Goal: Task Accomplishment & Management: Complete application form

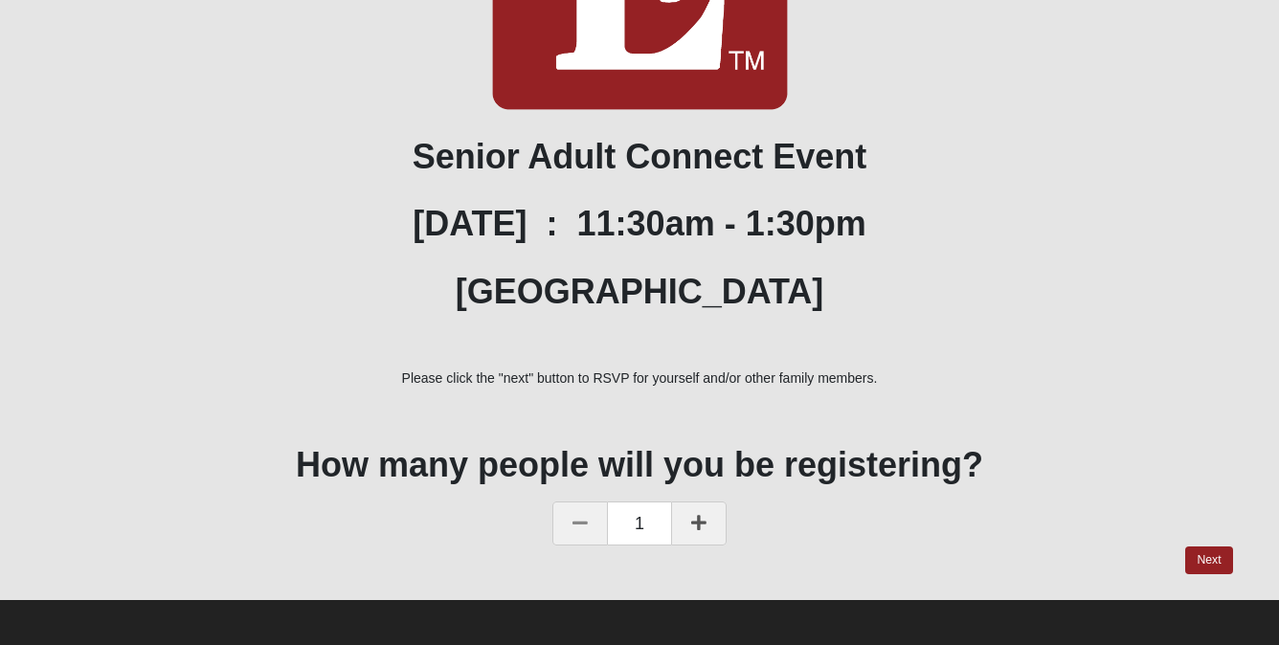
scroll to position [409, 0]
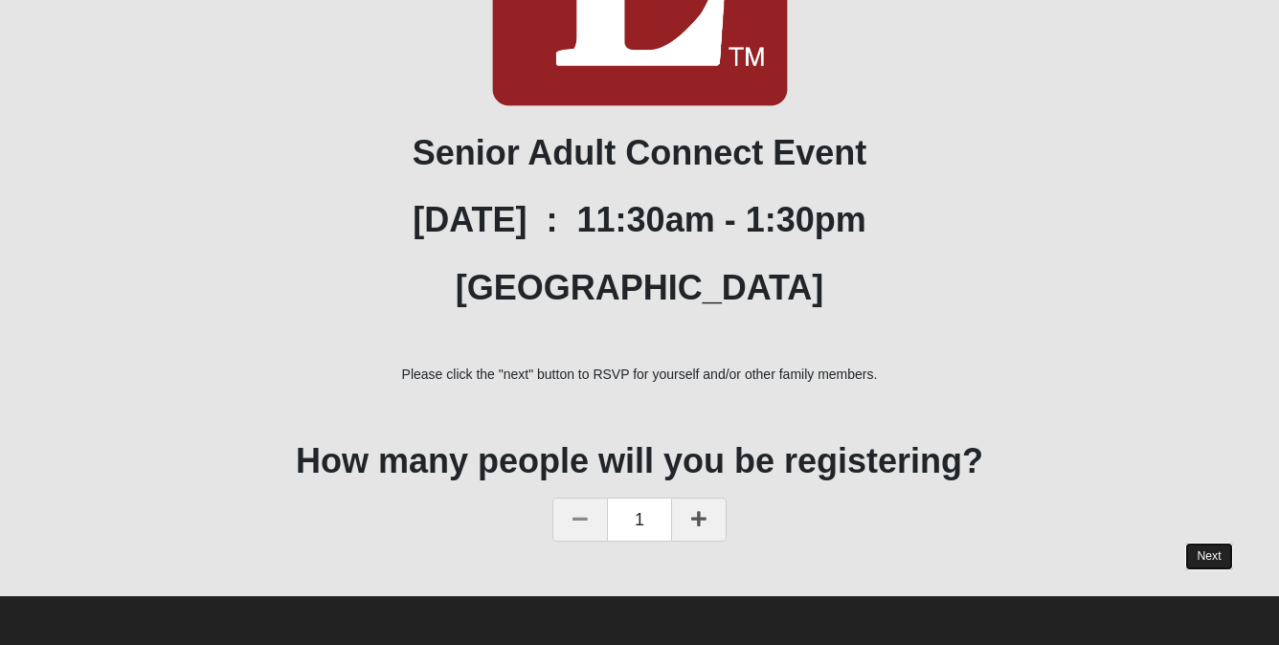
click at [1208, 554] on link "Next" at bounding box center [1208, 557] width 47 height 28
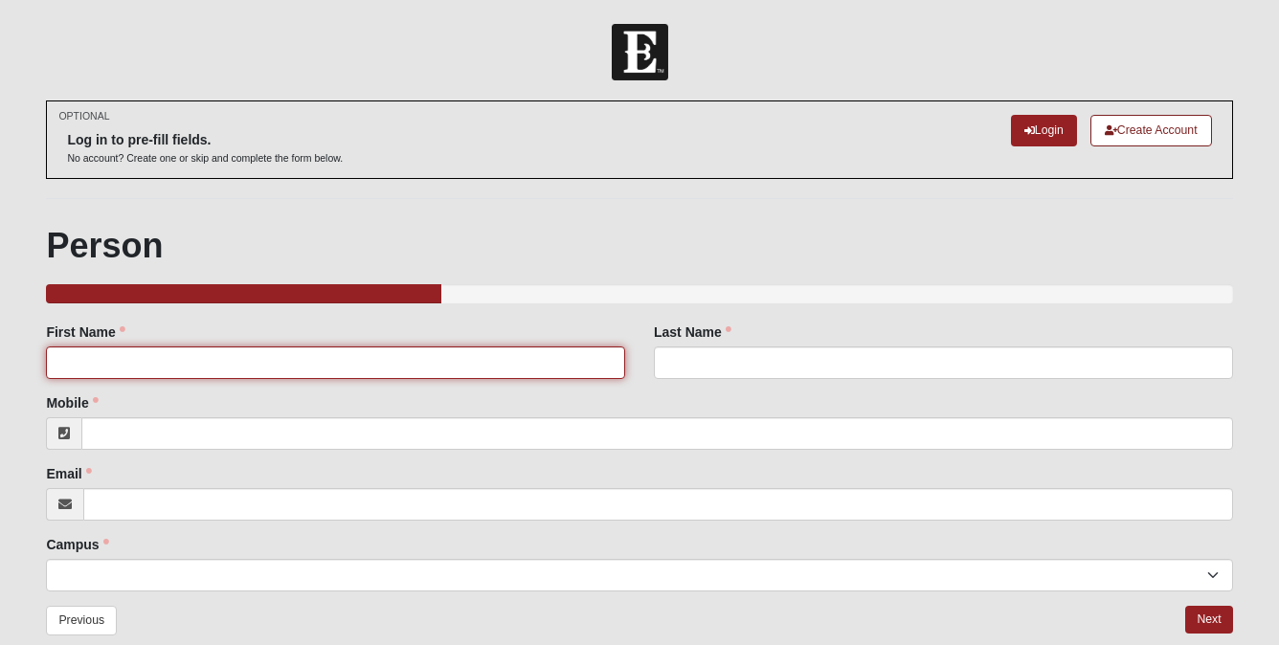
click at [244, 360] on input "First Name" at bounding box center [335, 363] width 579 height 33
type input "[PERSON_NAME]"
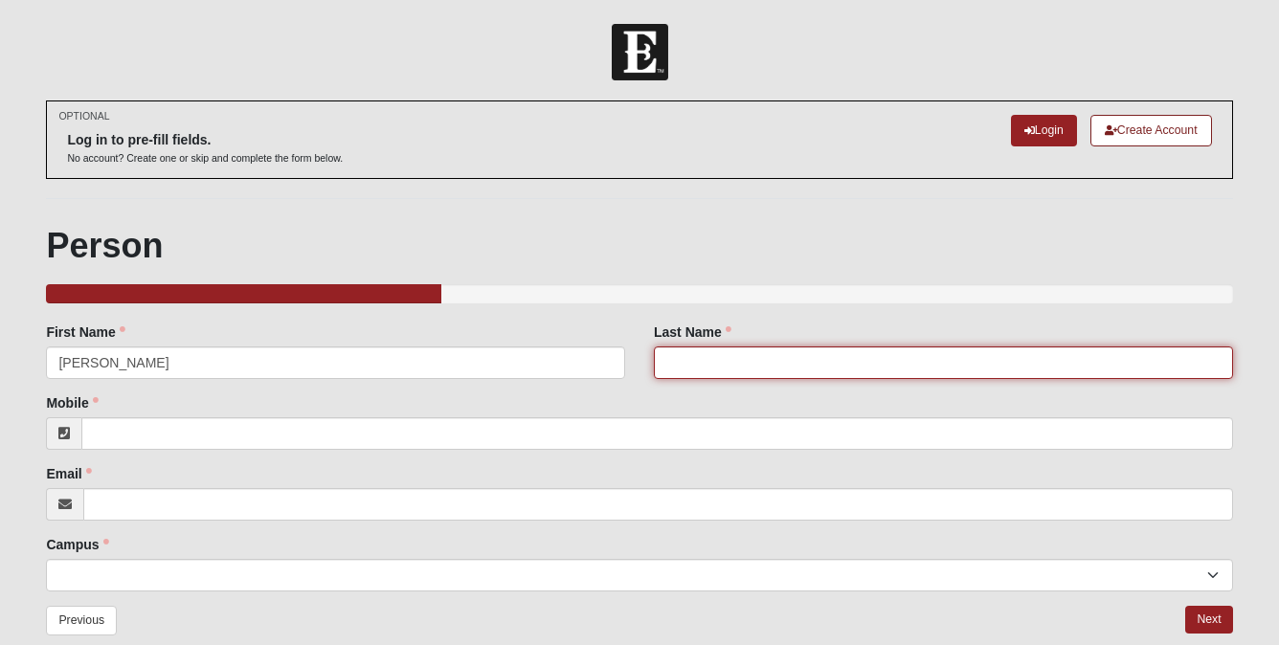
click at [722, 373] on input "Last Name" at bounding box center [943, 363] width 579 height 33
type input "[PERSON_NAME]"
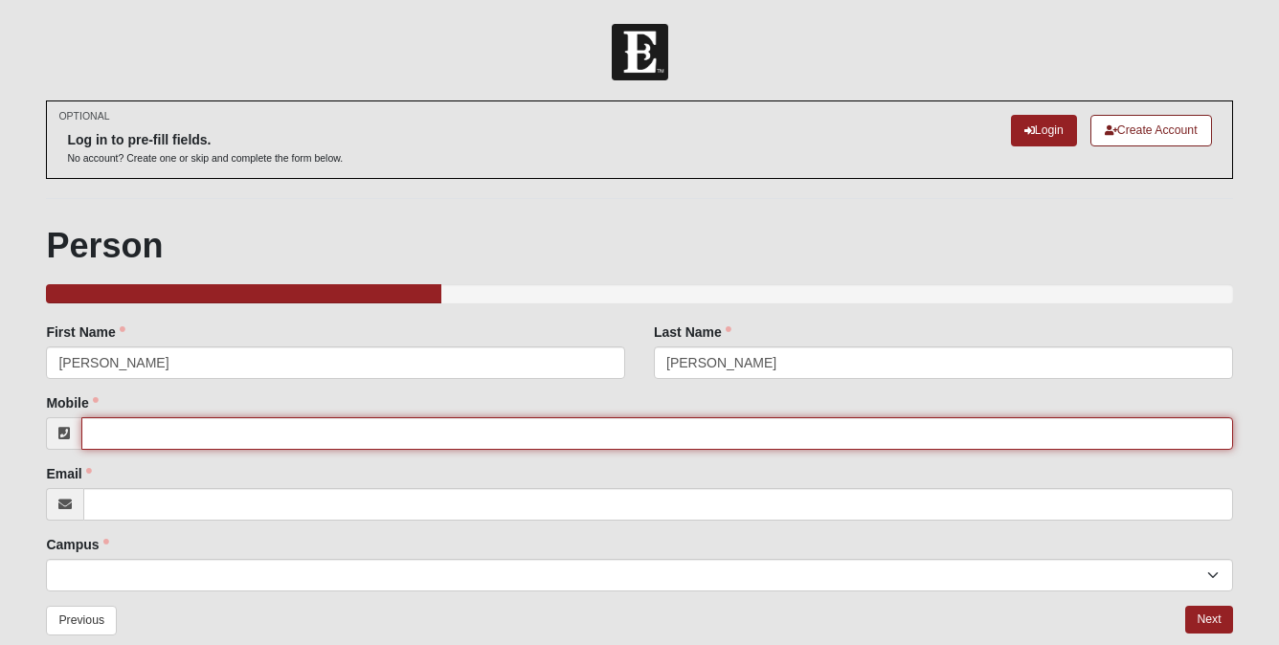
click at [352, 437] on input "Mobile" at bounding box center [656, 433] width 1151 height 33
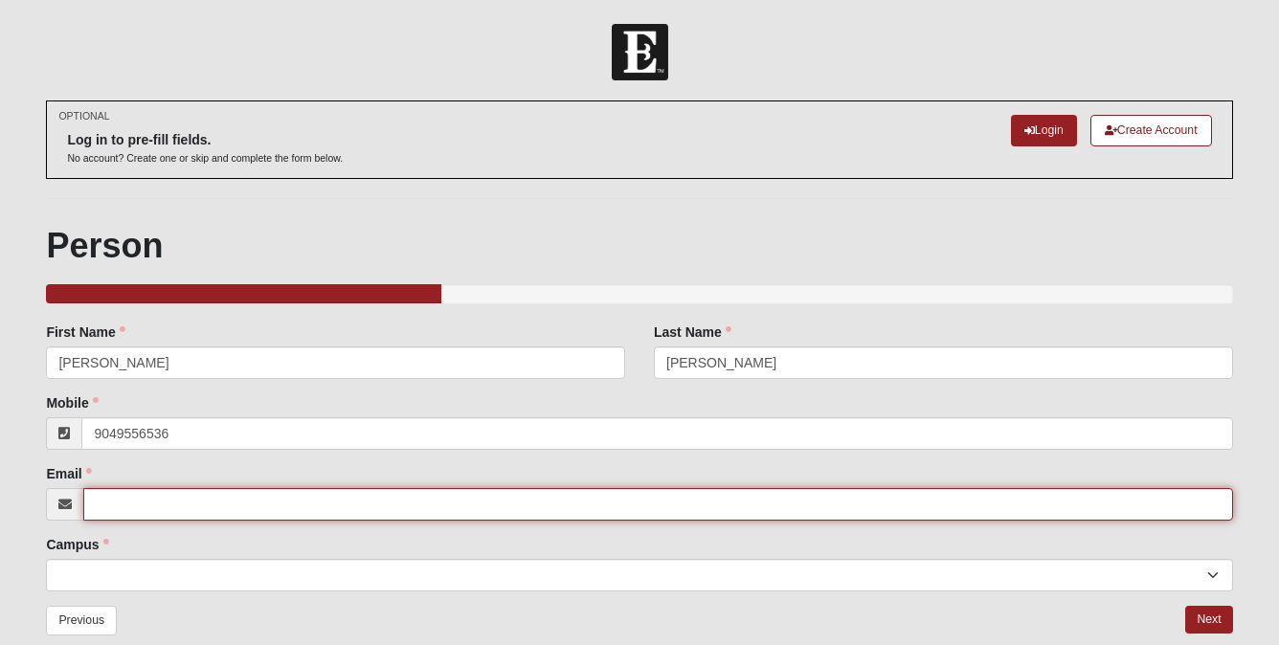
type input "[PHONE_NUMBER]"
click at [320, 514] on input "Email" at bounding box center [657, 504] width 1149 height 33
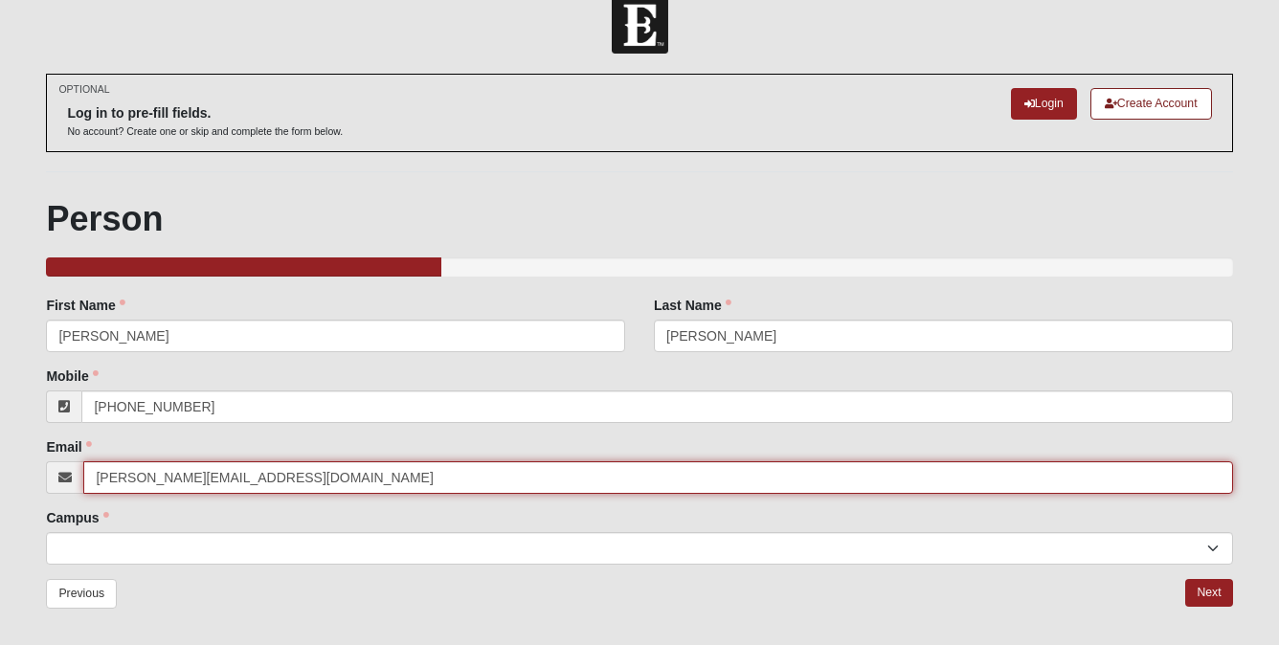
scroll to position [43, 0]
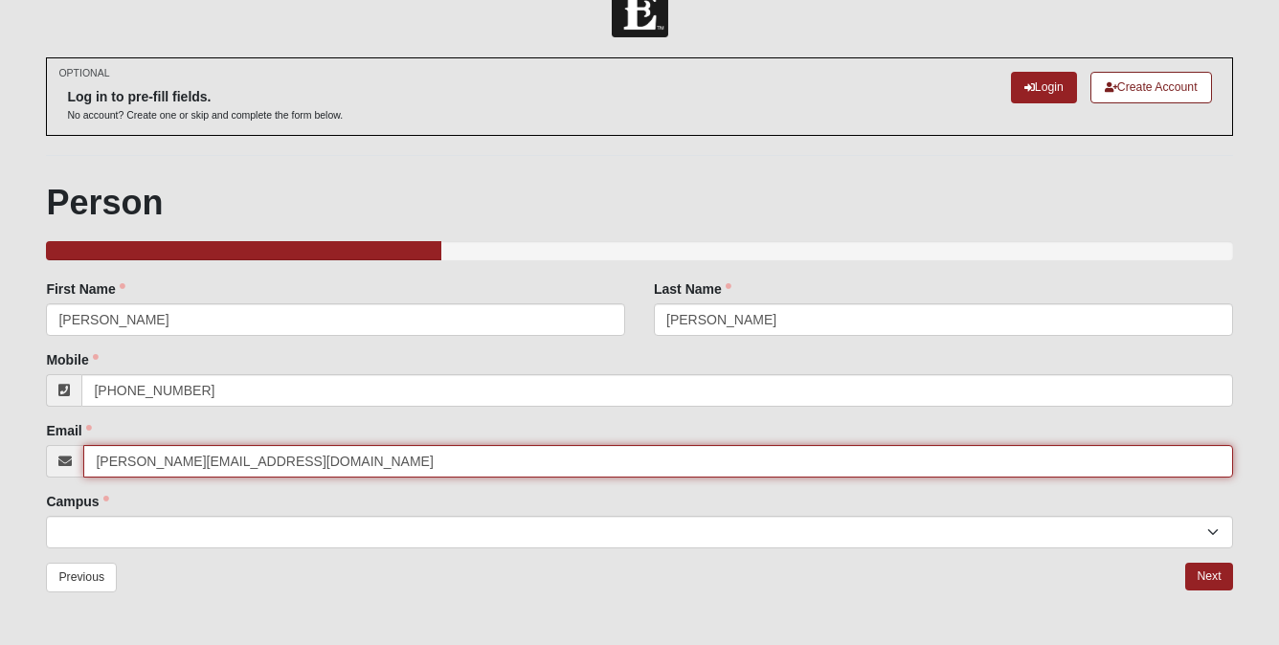
type input "[PERSON_NAME][EMAIL_ADDRESS][DOMAIN_NAME]"
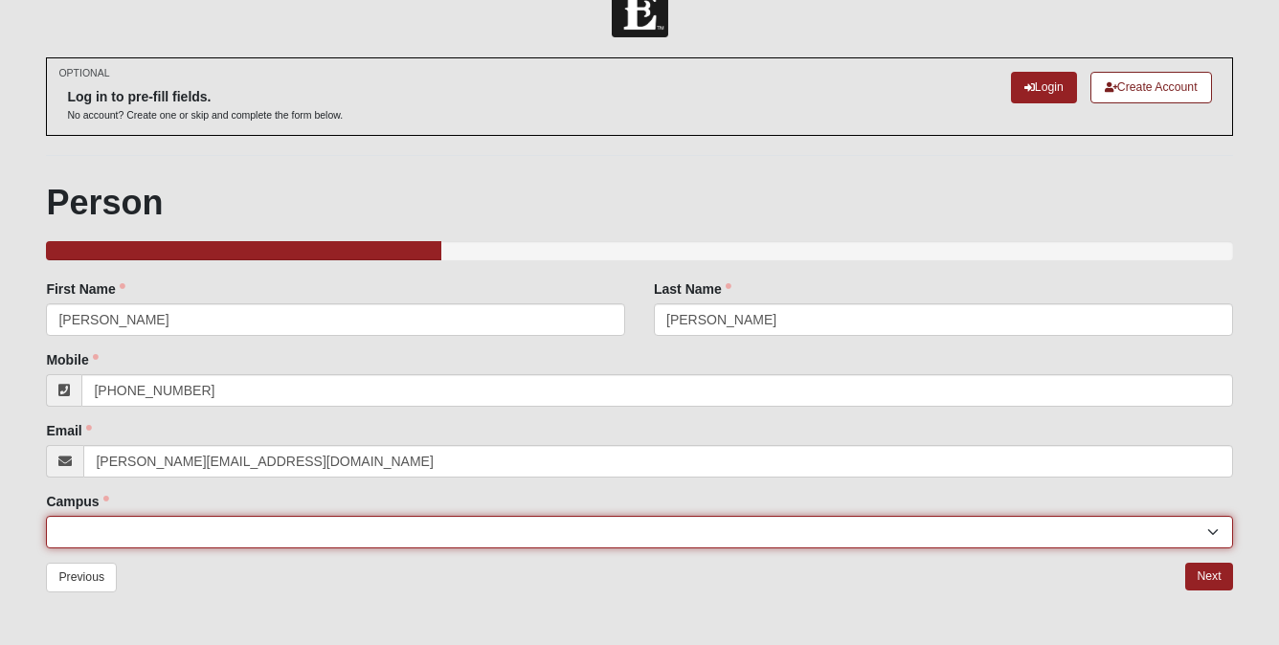
click at [271, 528] on select "[GEOGRAPHIC_DATA] [GEOGRAPHIC_DATA] (Coming Soon) Eleven22 Online [PERSON_NAME]…" at bounding box center [639, 532] width 1186 height 33
select select "4"
click at [46, 516] on select "[GEOGRAPHIC_DATA] [GEOGRAPHIC_DATA] (Coming Soon) Eleven22 Online [PERSON_NAME]…" at bounding box center [639, 532] width 1186 height 33
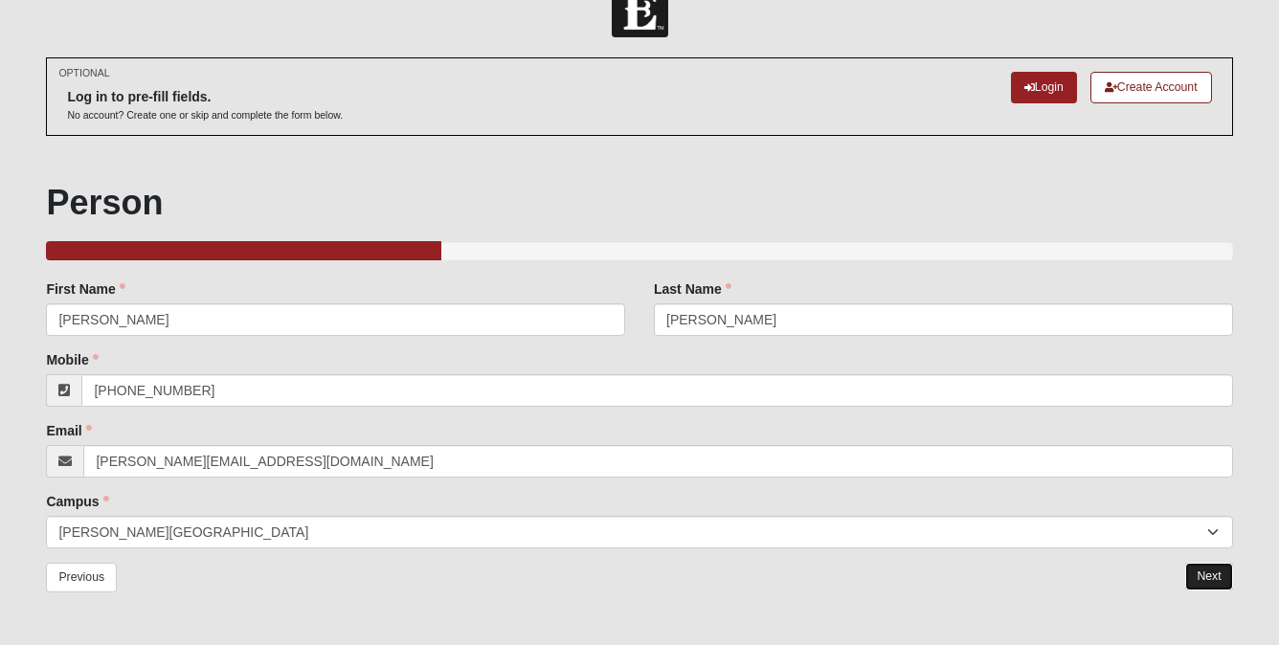
click at [1200, 573] on link "Next" at bounding box center [1208, 577] width 47 height 28
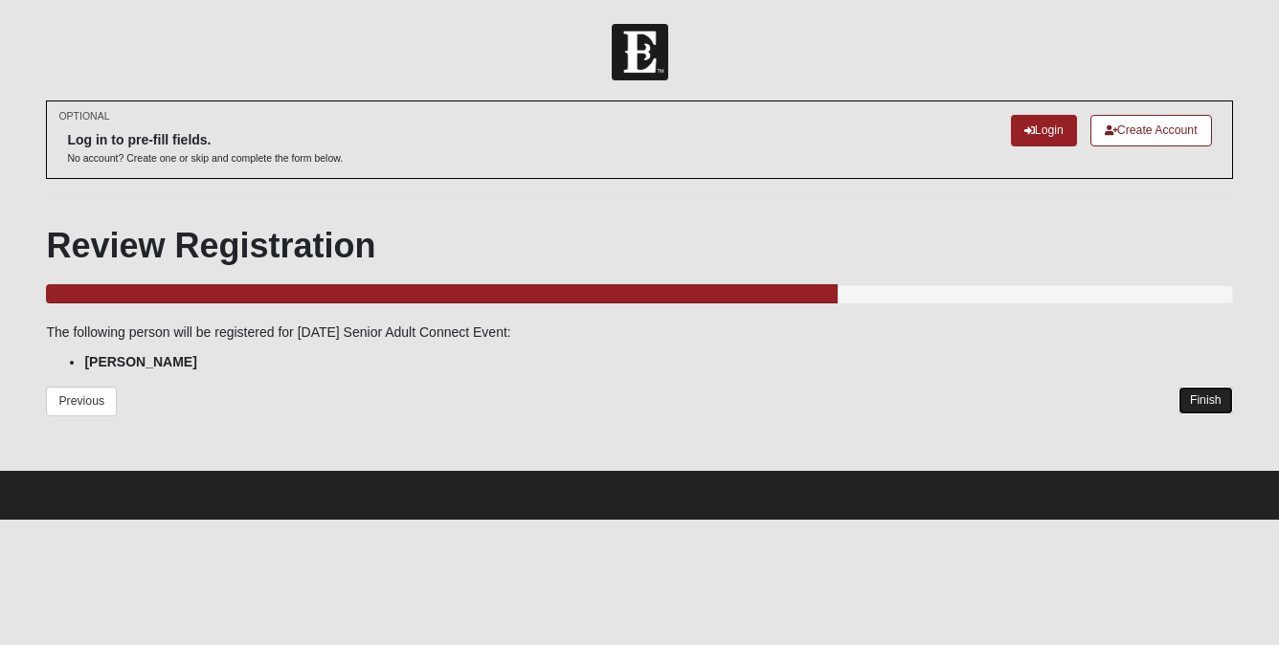
click at [1203, 400] on link "Finish" at bounding box center [1206, 401] width 55 height 28
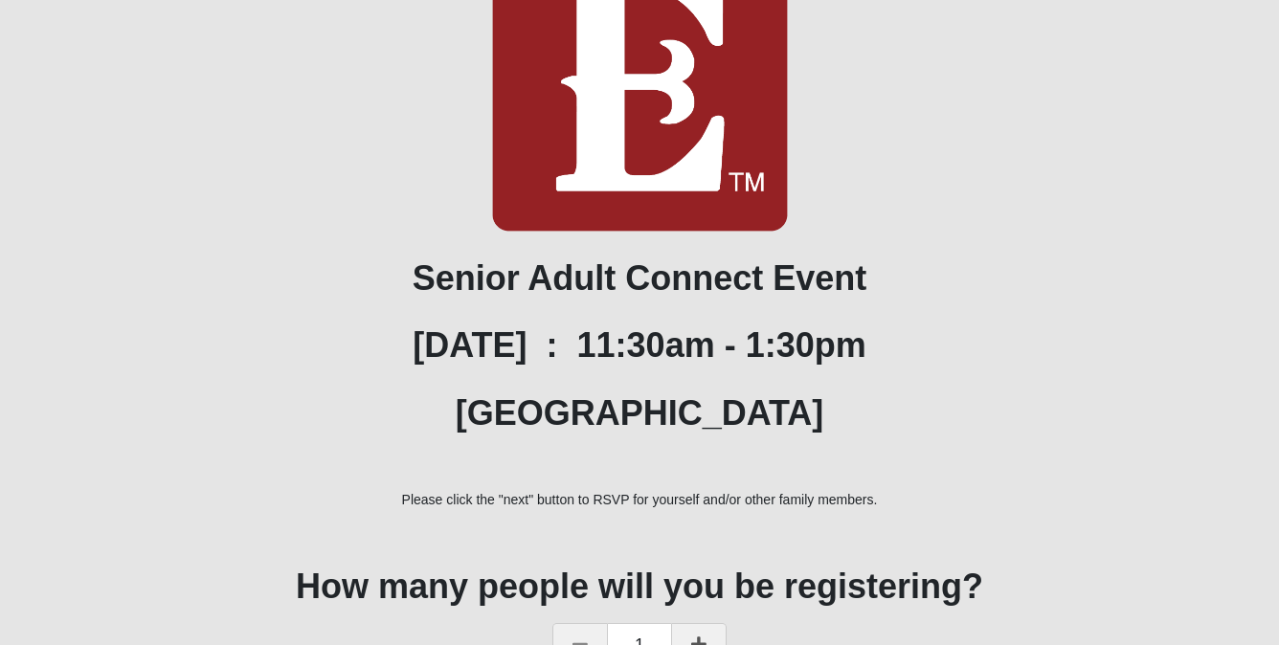
scroll to position [409, 0]
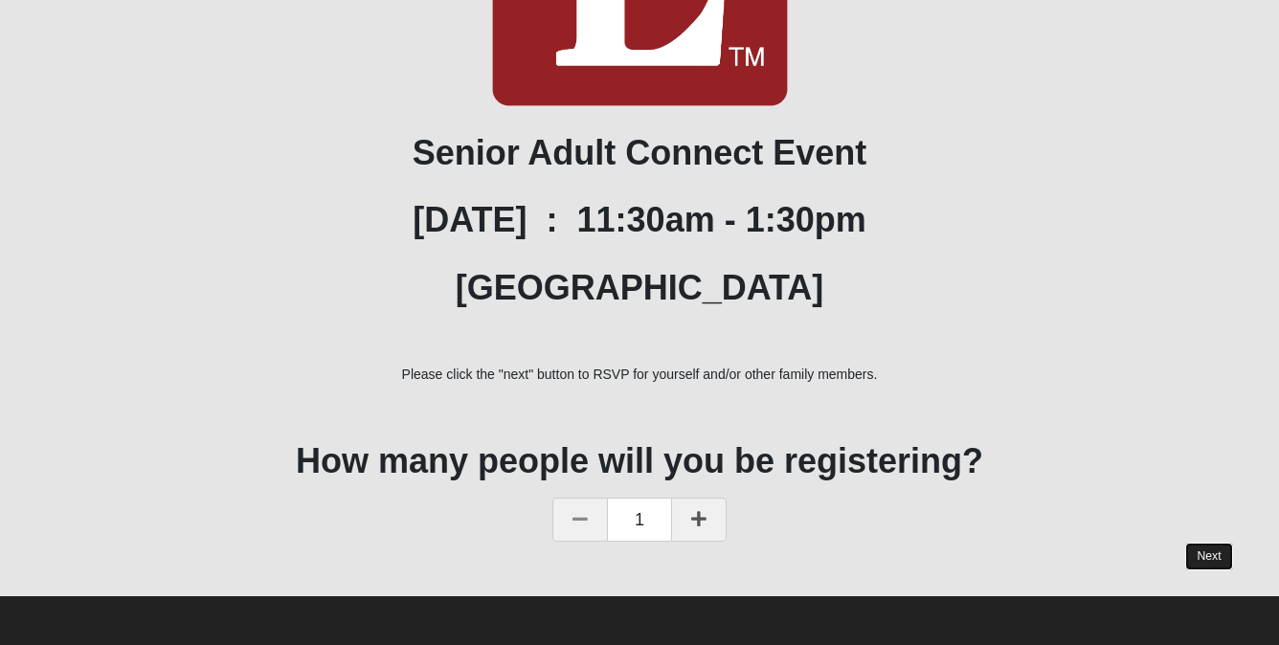
click at [1215, 556] on link "Next" at bounding box center [1208, 557] width 47 height 28
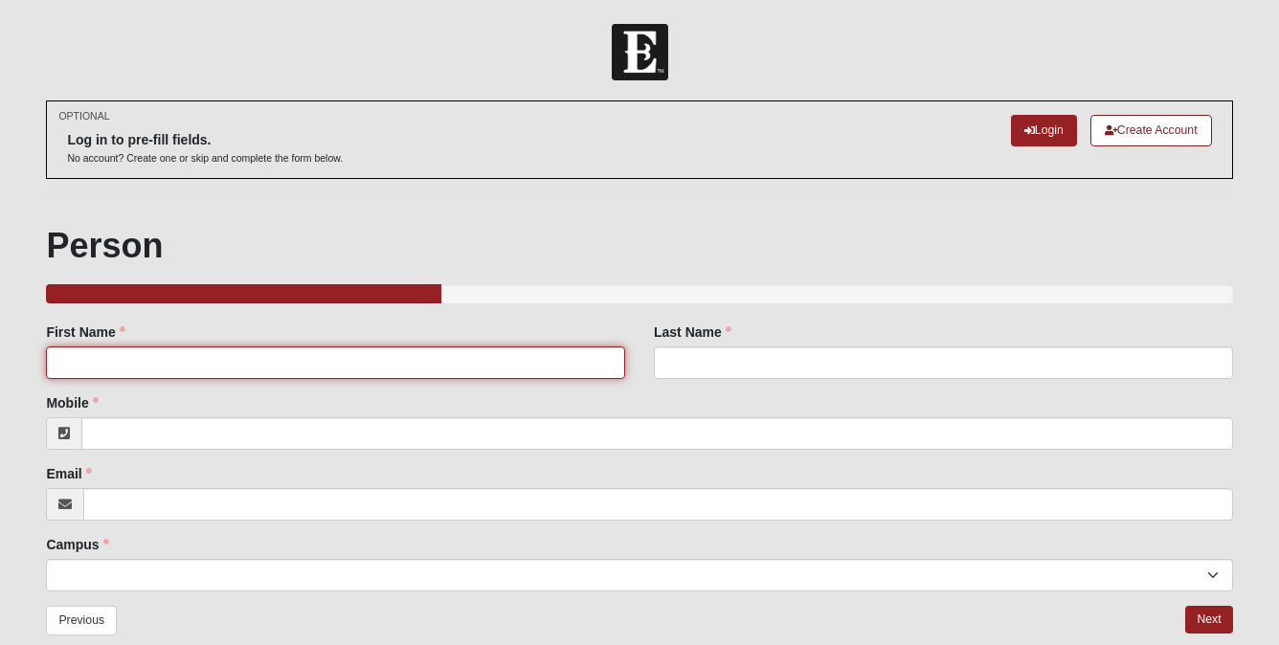
click at [226, 361] on input "First Name" at bounding box center [335, 363] width 579 height 33
type input "[PERSON_NAME]"
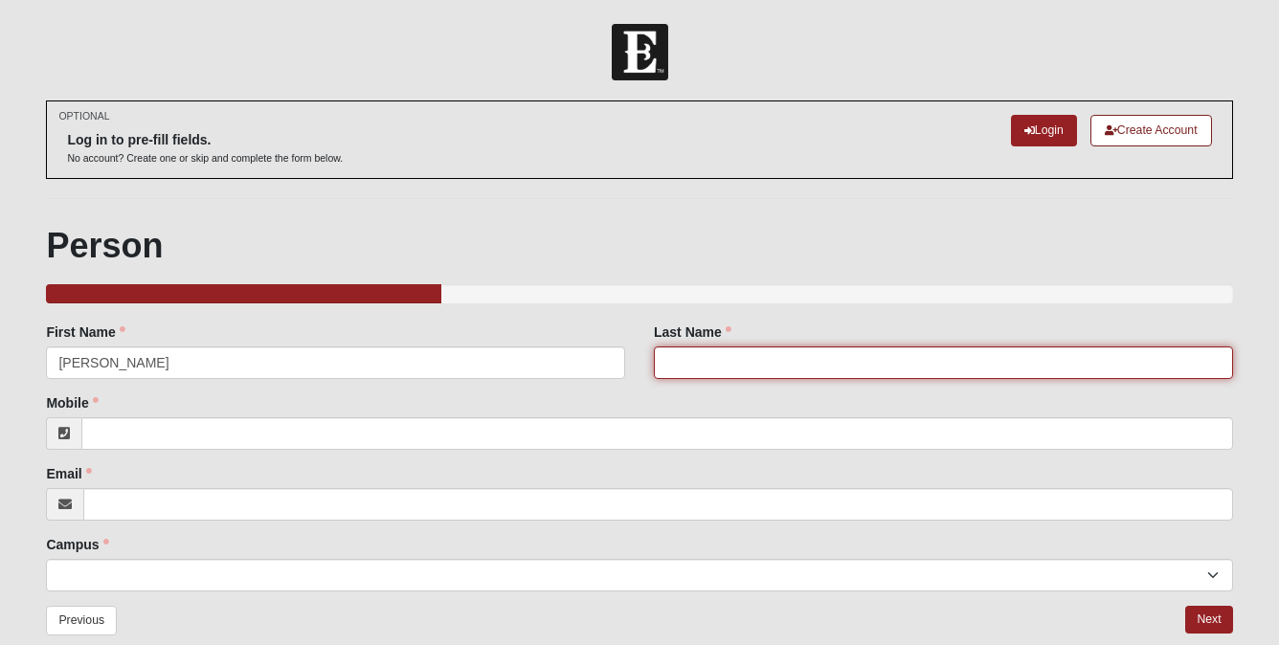
click at [723, 365] on input "Last Name" at bounding box center [943, 363] width 579 height 33
type input "[PERSON_NAME]"
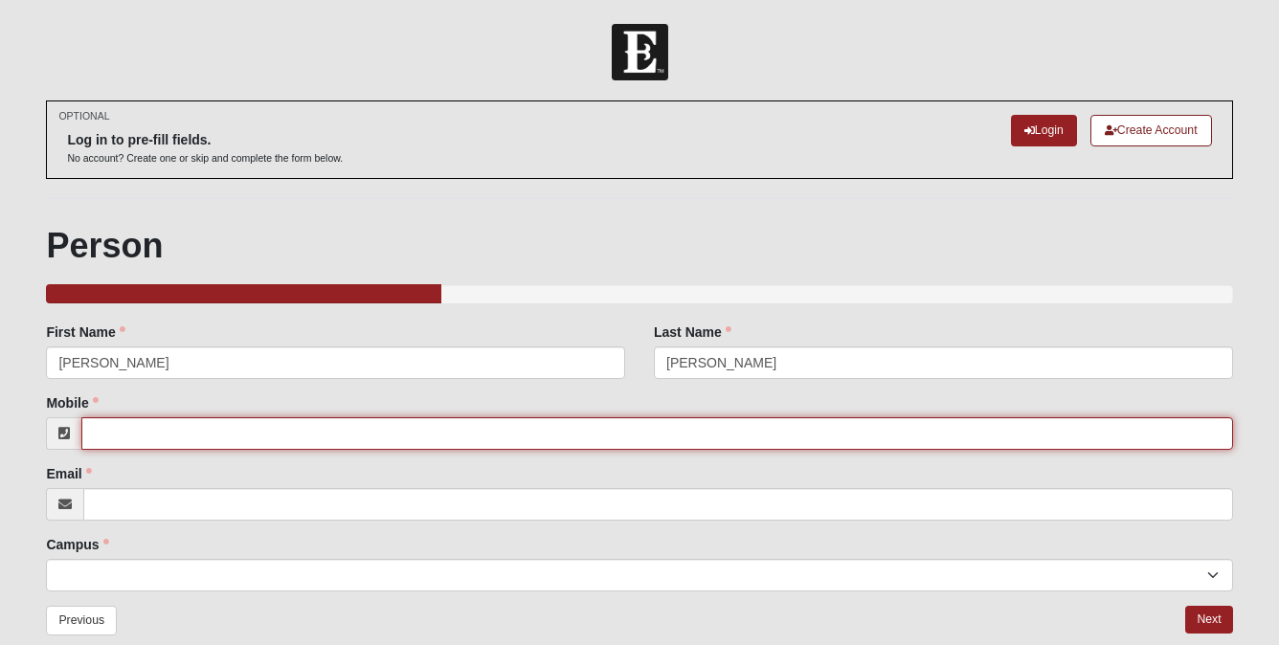
click at [459, 439] on input "Mobile" at bounding box center [656, 433] width 1151 height 33
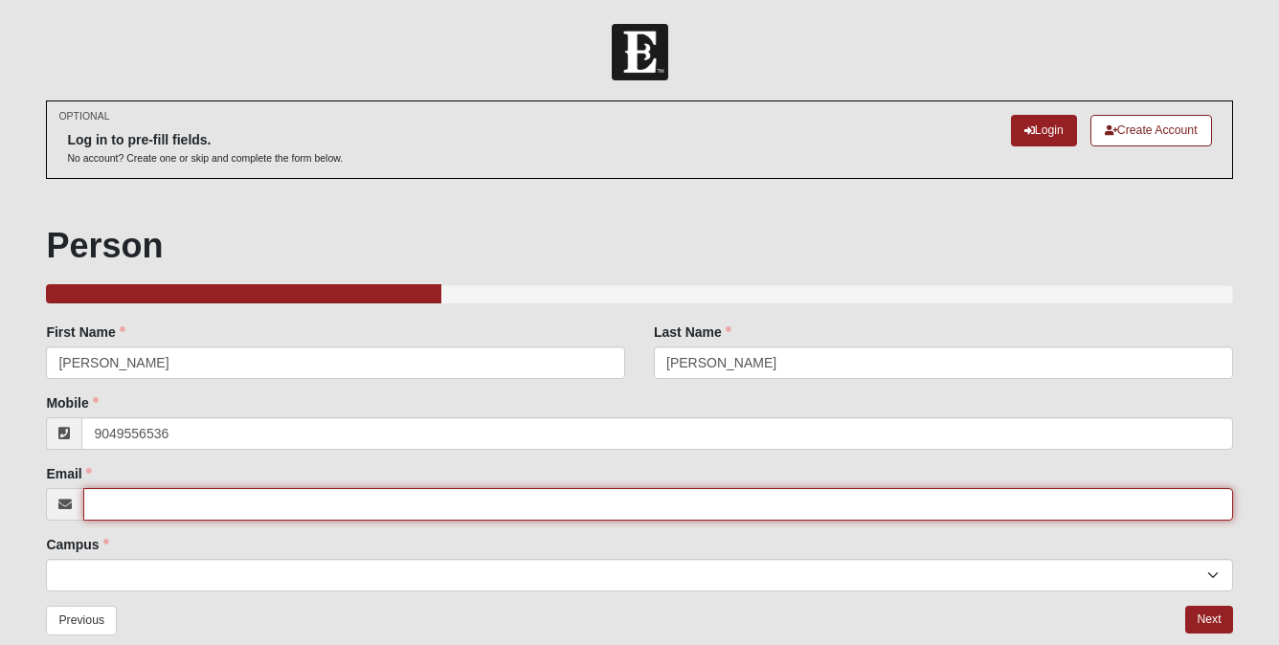
type input "[PHONE_NUMBER]"
click at [424, 508] on input "Email" at bounding box center [657, 504] width 1149 height 33
type input "[PERSON_NAME][EMAIL_ADDRESS][DOMAIN_NAME]"
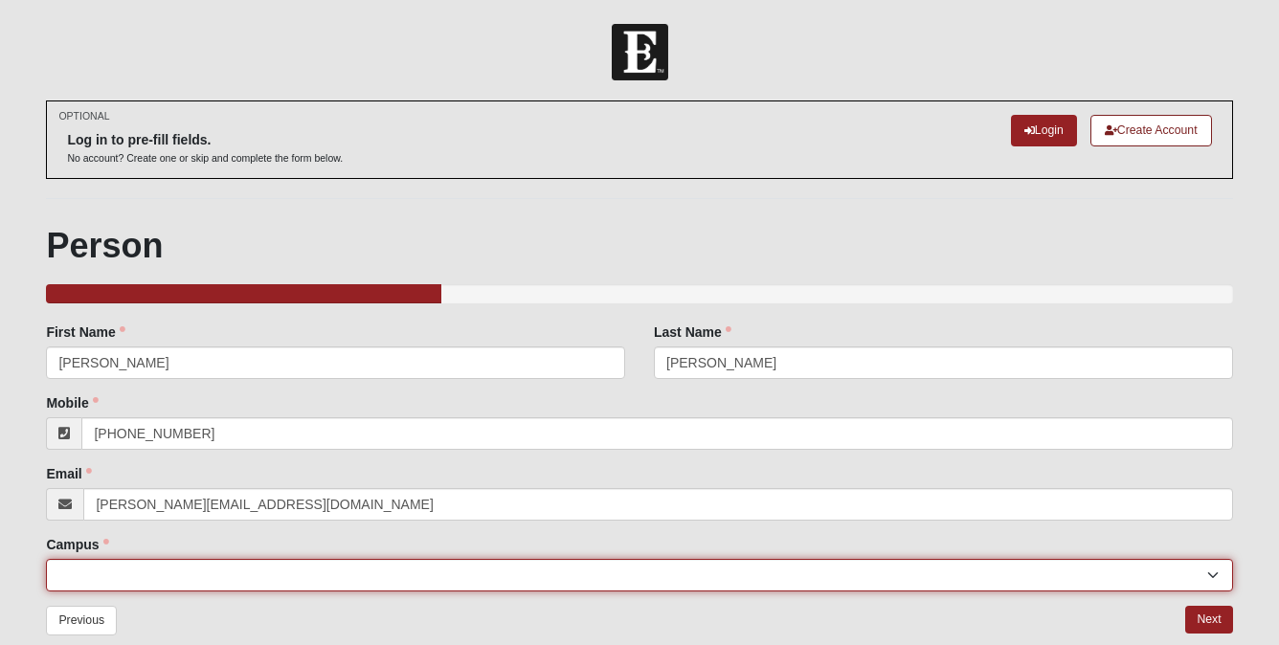
click at [340, 570] on select "[GEOGRAPHIC_DATA] [GEOGRAPHIC_DATA] (Coming Soon) Eleven22 Online [PERSON_NAME]…" at bounding box center [639, 575] width 1186 height 33
click at [46, 559] on select "[GEOGRAPHIC_DATA] [GEOGRAPHIC_DATA] (Coming Soon) Eleven22 Online [PERSON_NAME]…" at bounding box center [639, 575] width 1186 height 33
click at [128, 568] on select "[GEOGRAPHIC_DATA] [GEOGRAPHIC_DATA] (Coming Soon) Eleven22 Online [PERSON_NAME]…" at bounding box center [639, 575] width 1186 height 33
select select "4"
click at [46, 559] on select "[GEOGRAPHIC_DATA] [GEOGRAPHIC_DATA] (Coming Soon) Eleven22 Online [PERSON_NAME]…" at bounding box center [639, 575] width 1186 height 33
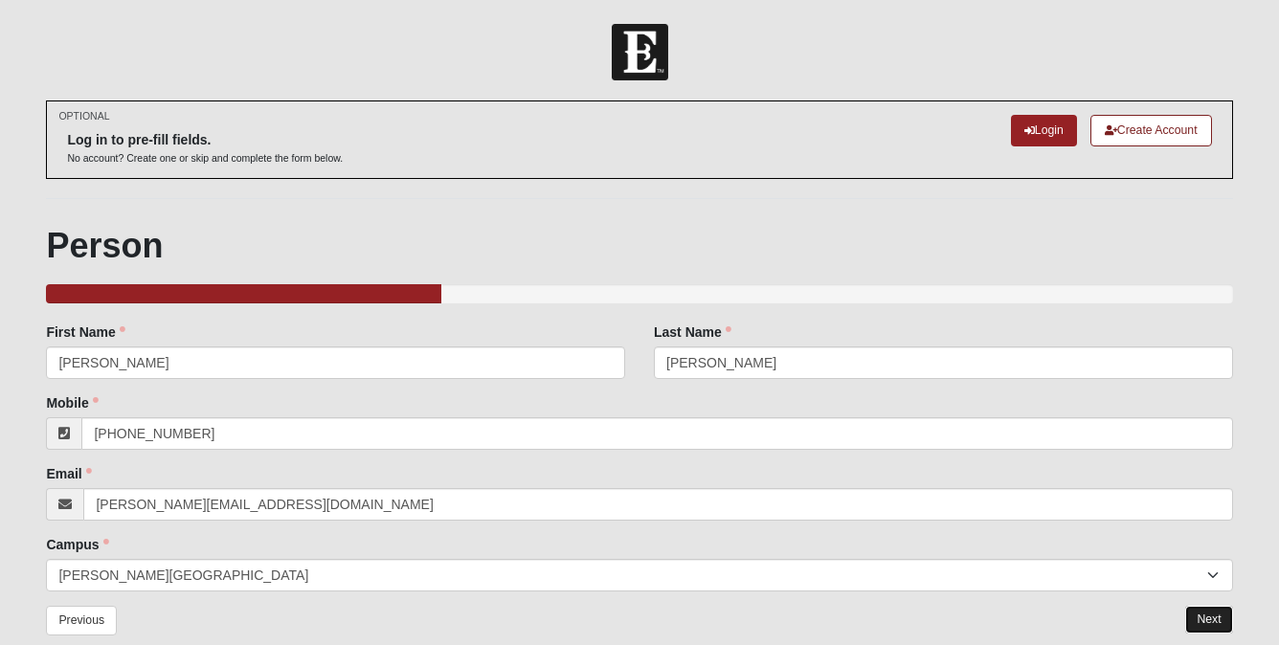
click at [1209, 622] on link "Next" at bounding box center [1208, 620] width 47 height 28
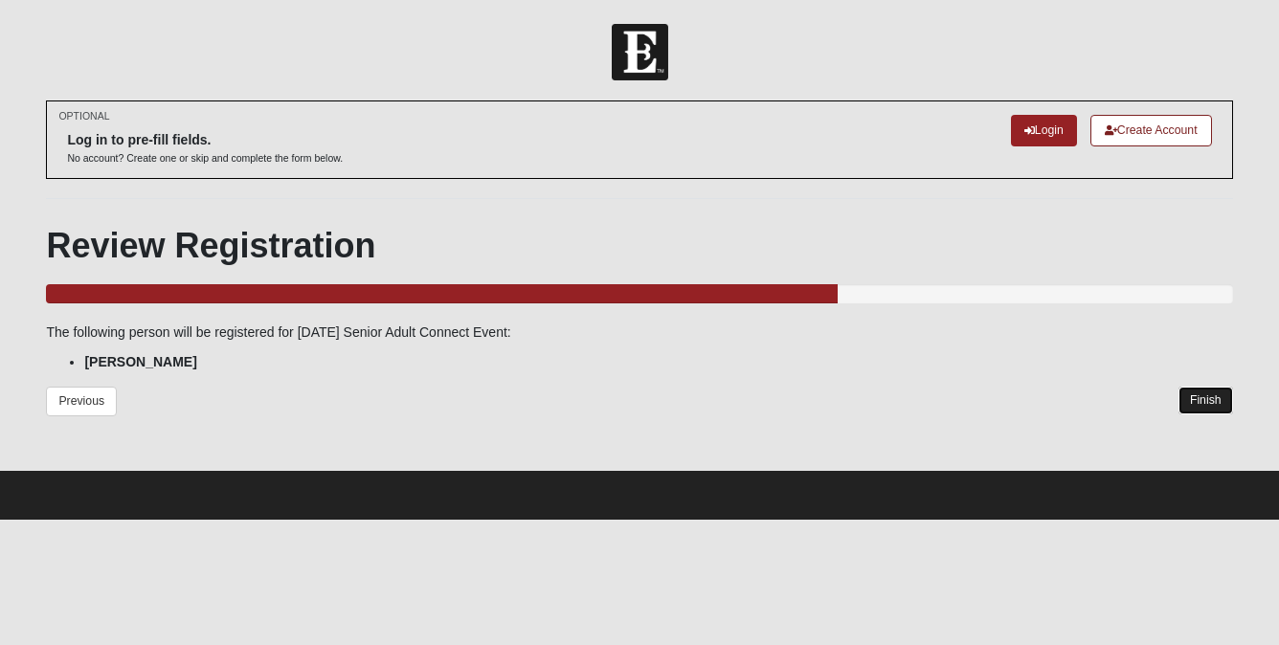
click at [1197, 399] on link "Finish" at bounding box center [1206, 401] width 55 height 28
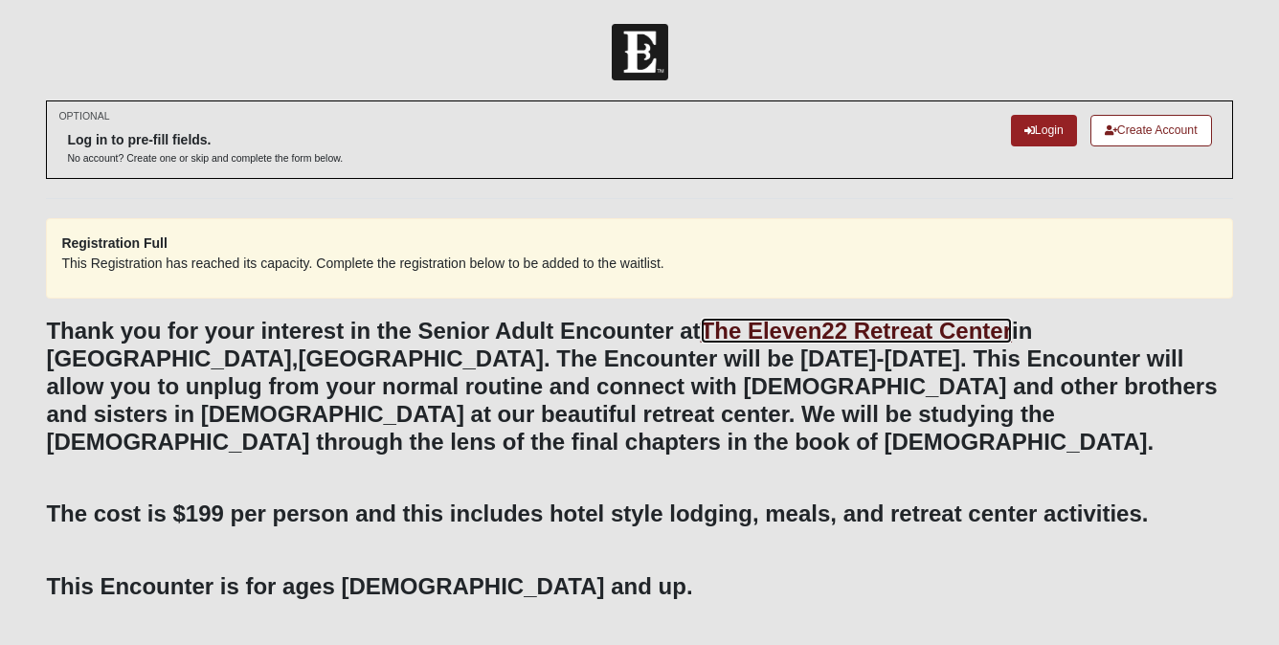
click at [927, 323] on link "The Eleven22 Retreat Center" at bounding box center [856, 331] width 311 height 26
